Goal: Information Seeking & Learning: Find specific fact

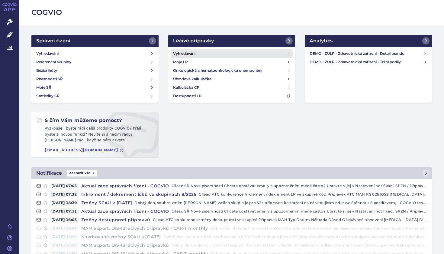
click at [187, 54] on h4 "Vyhledávání" at bounding box center [184, 53] width 22 height 6
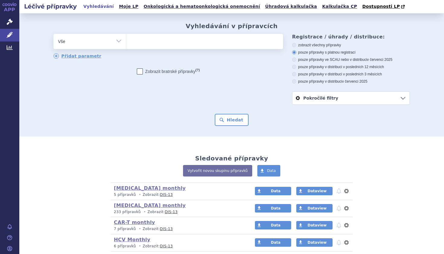
click at [156, 41] on ul at bounding box center [204, 40] width 157 height 13
click at [126, 41] on select at bounding box center [126, 41] width 0 height 15
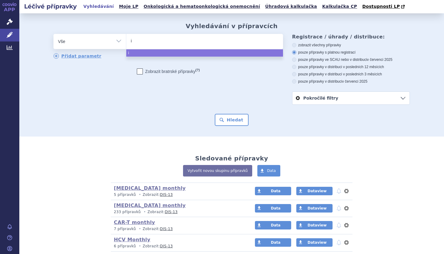
type input "iq"
type input "iqi"
type input "iqir"
type input "iqirvo"
select select "iqirvo"
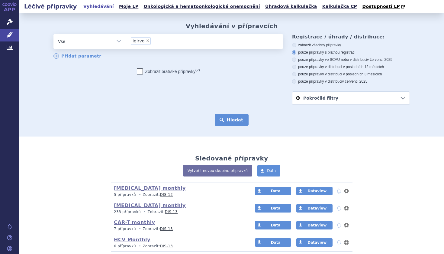
click at [233, 122] on button "Hledat" at bounding box center [232, 120] width 34 height 12
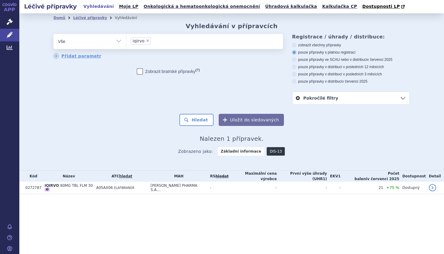
click at [274, 151] on link "DIS-13" at bounding box center [276, 151] width 18 height 8
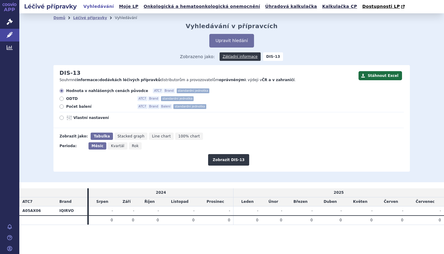
click at [62, 105] on icon at bounding box center [62, 106] width 4 height 4
click at [62, 105] on input "Počet balení ATC7 Brand Balení standardní jednotka" at bounding box center [62, 107] width 4 height 4
radio input "true"
click at [231, 161] on button "Zobrazit DIS-13" at bounding box center [228, 159] width 41 height 11
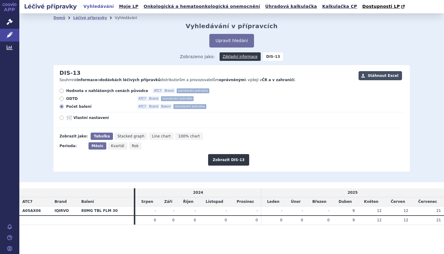
click at [385, 77] on button "Stáhnout Excel" at bounding box center [381, 75] width 44 height 9
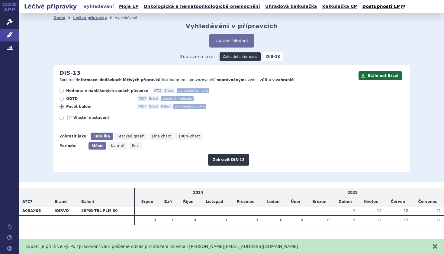
click at [245, 57] on link "Základní informace" at bounding box center [240, 56] width 41 height 8
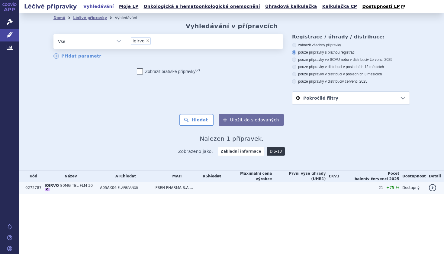
click at [433, 186] on link "detail" at bounding box center [432, 187] width 7 height 7
click at [433, 187] on link "detail" at bounding box center [432, 187] width 7 height 7
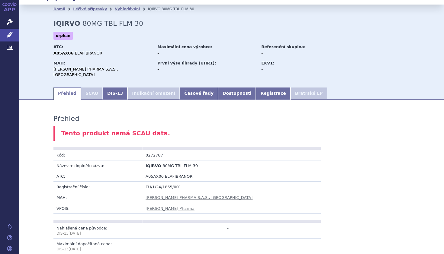
scroll to position [11, 0]
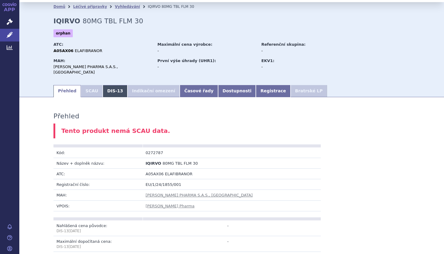
click at [116, 85] on link "DIS-13" at bounding box center [115, 91] width 25 height 12
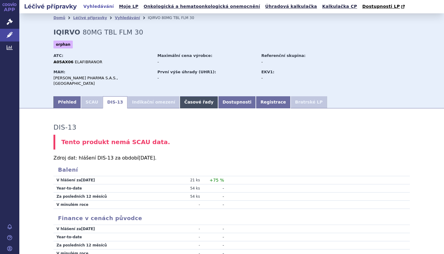
click at [191, 99] on link "Časové řady" at bounding box center [199, 102] width 38 height 12
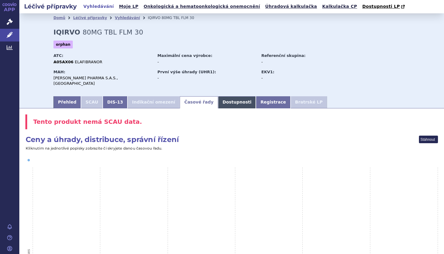
click at [231, 98] on link "Dostupnosti" at bounding box center [237, 102] width 38 height 12
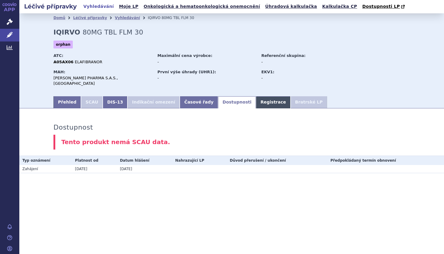
click at [258, 99] on link "Registrace" at bounding box center [273, 102] width 34 height 12
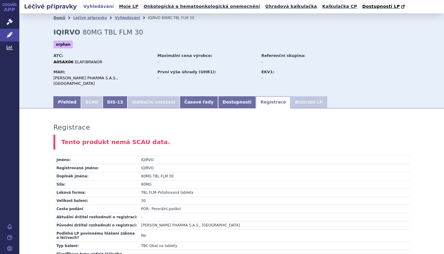
click at [58, 19] on link "Domů" at bounding box center [60, 18] width 12 height 4
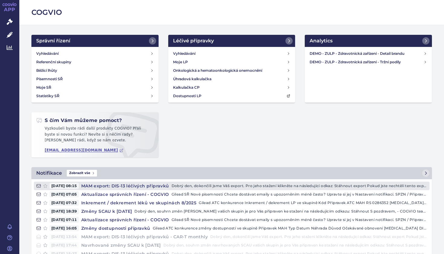
click at [142, 185] on h4 "MAM export: DIS-13 léčivých připravků" at bounding box center [125, 186] width 93 height 6
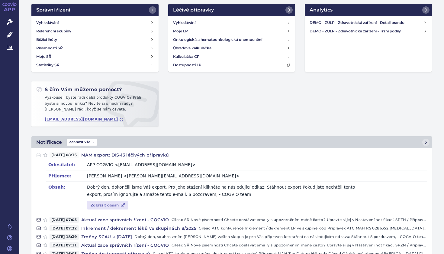
scroll to position [33, 0]
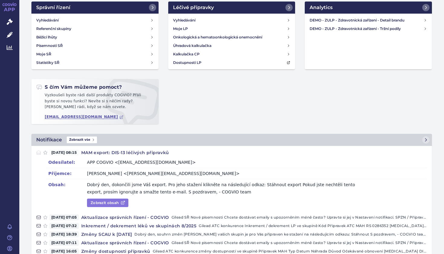
click at [115, 201] on link "Zobrazit obsah" at bounding box center [107, 202] width 41 height 8
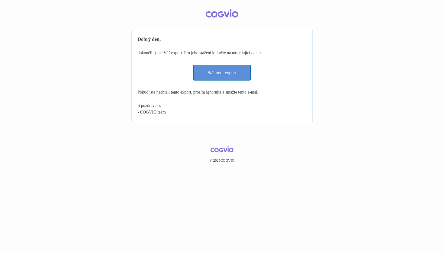
click at [217, 72] on link "Stáhnout export" at bounding box center [221, 73] width 57 height 16
